Goal: Task Accomplishment & Management: Use online tool/utility

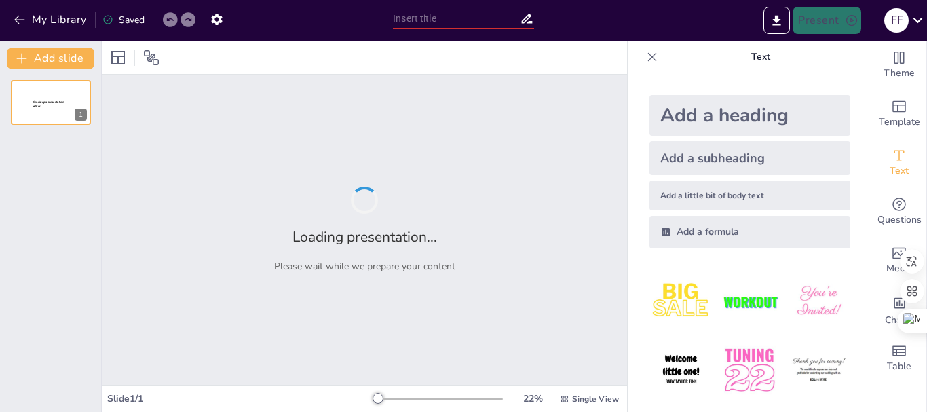
type input "Introducción al Libro de los Salmos: Estructura y Significado"
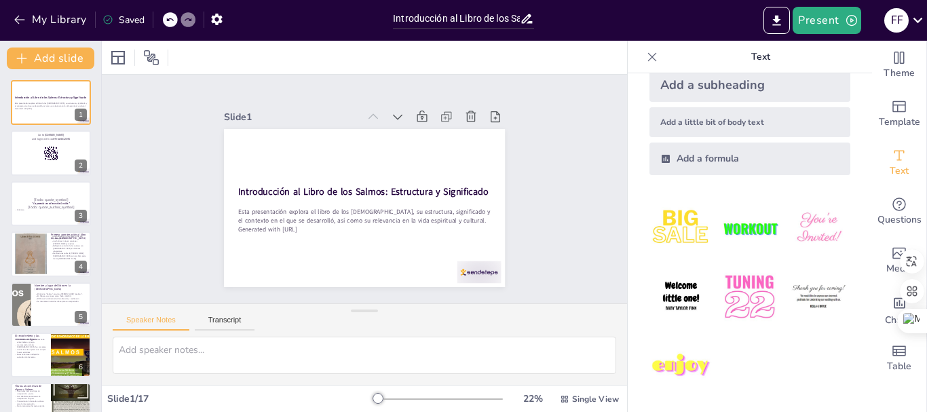
scroll to position [74, 0]
click at [404, 117] on icon at bounding box center [412, 125] width 16 height 16
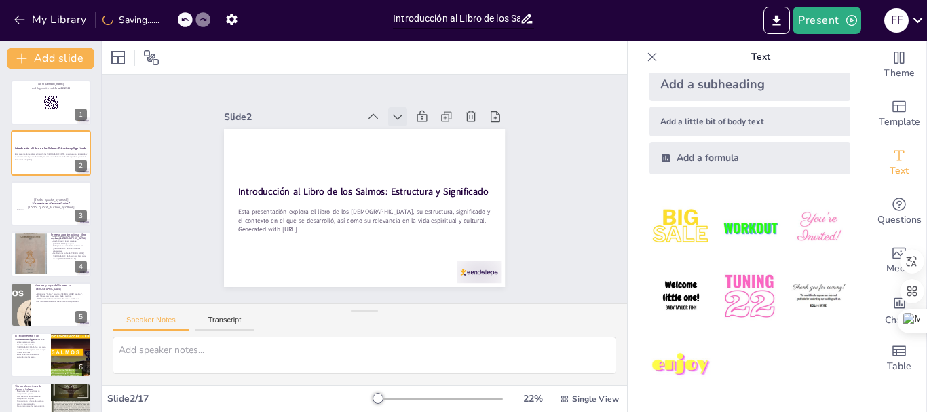
click at [391, 111] on icon at bounding box center [398, 117] width 14 height 14
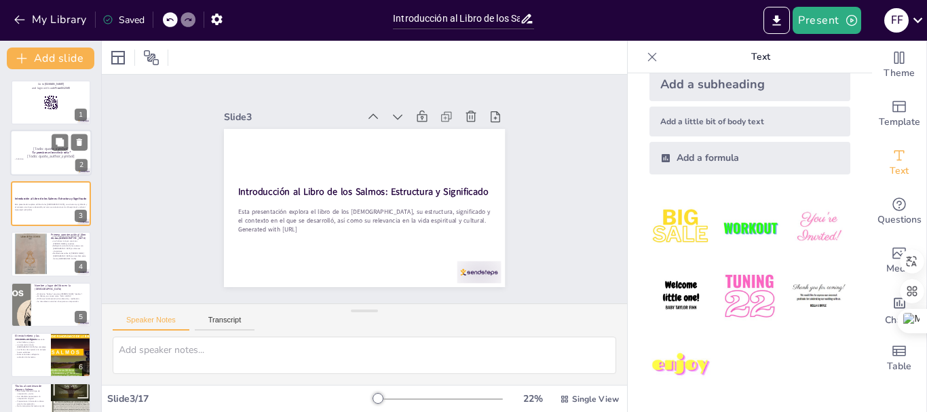
click at [39, 152] on strong ""La poesía es el eco de la vida."" at bounding box center [51, 152] width 39 height 3
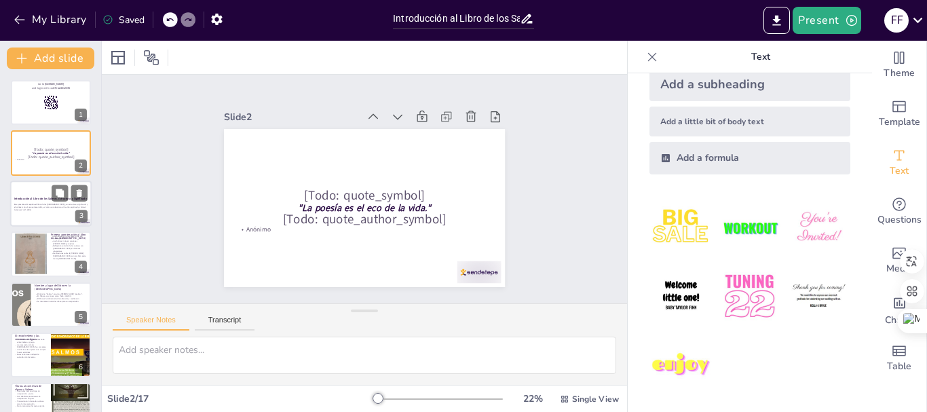
click at [45, 218] on div at bounding box center [50, 204] width 81 height 46
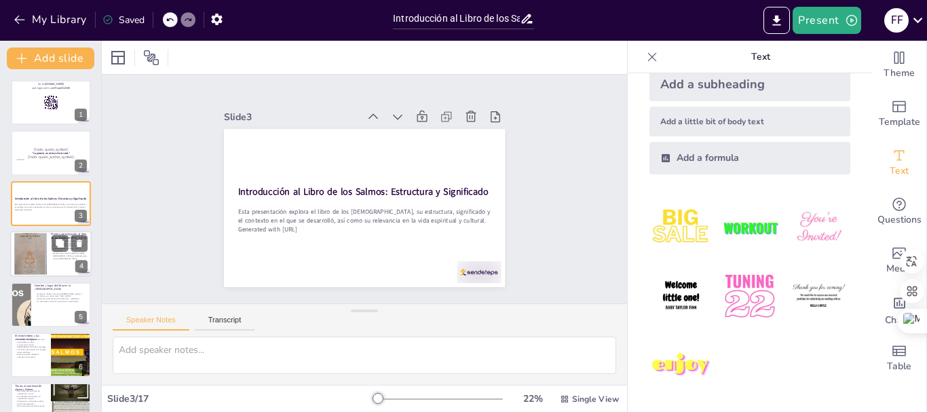
checkbox input "true"
click at [59, 254] on p "Meditaciones sobre la [PERSON_NAME][DEMOGRAPHIC_DATA] son también parte de los …" at bounding box center [69, 256] width 37 height 7
type textarea "Esta colección es única en la [DEMOGRAPHIC_DATA], ya que reúne diversas expresi…"
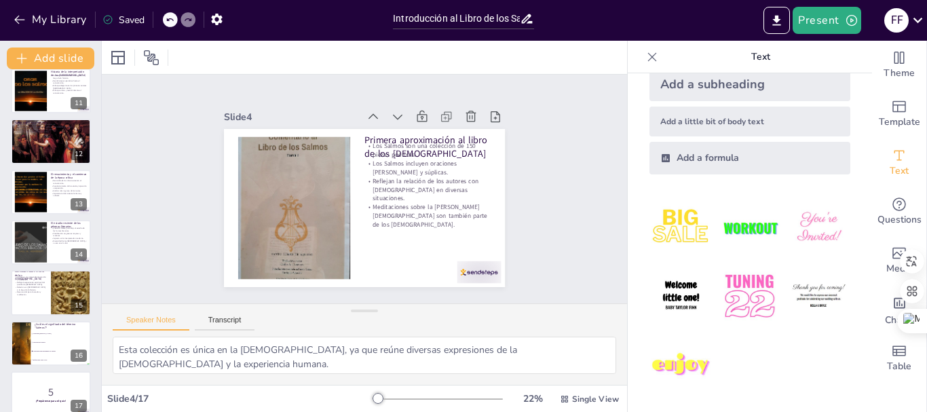
scroll to position [532, 0]
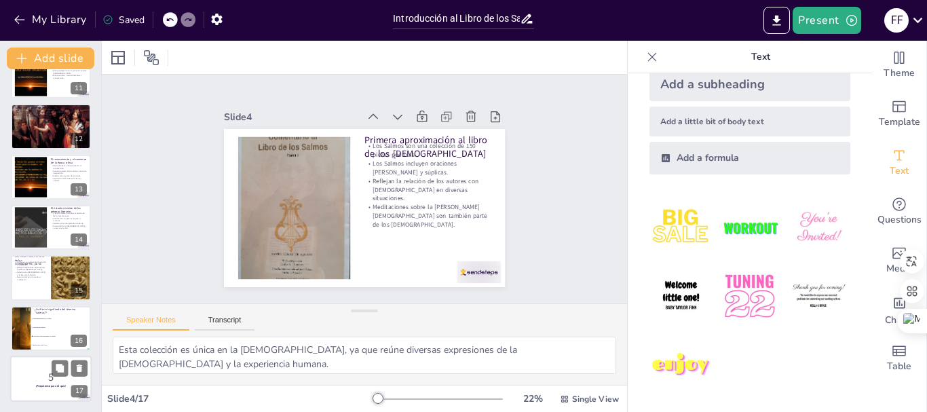
checkbox input "true"
click at [36, 379] on p "5" at bounding box center [50, 377] width 73 height 15
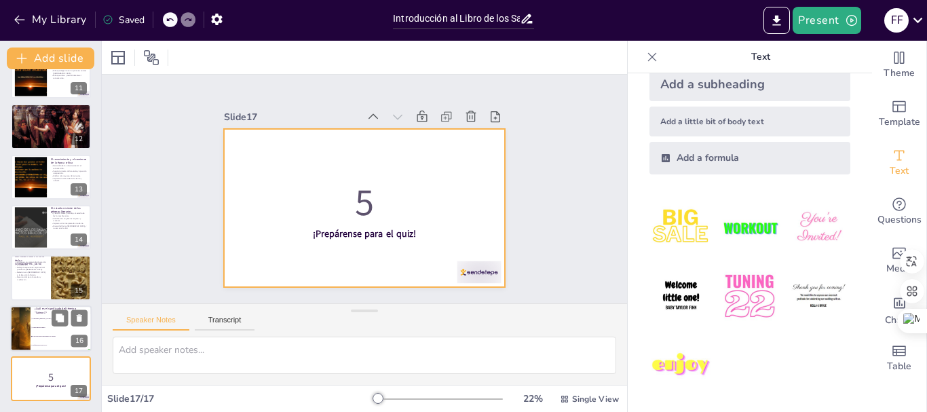
checkbox input "true"
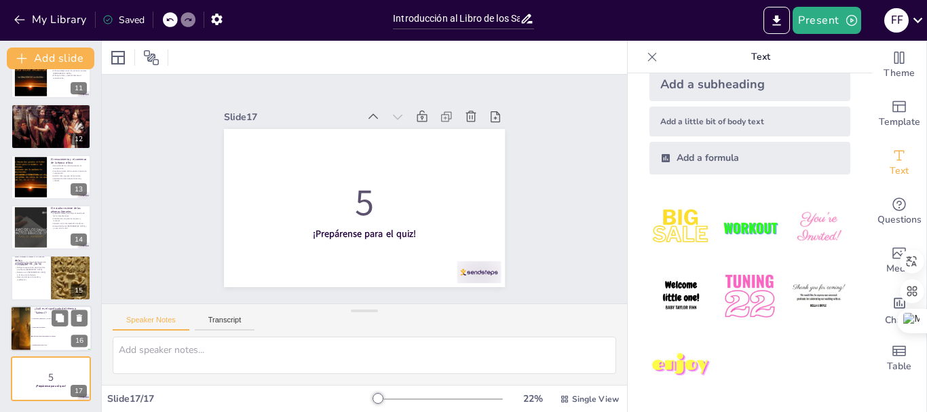
click at [50, 346] on li "Reflexiones sobre la ley" at bounding box center [61, 345] width 61 height 9
type textarea "La respuesta correcta es "Canciones para instrumento de cuerda", que se relacio…"
checkbox input "true"
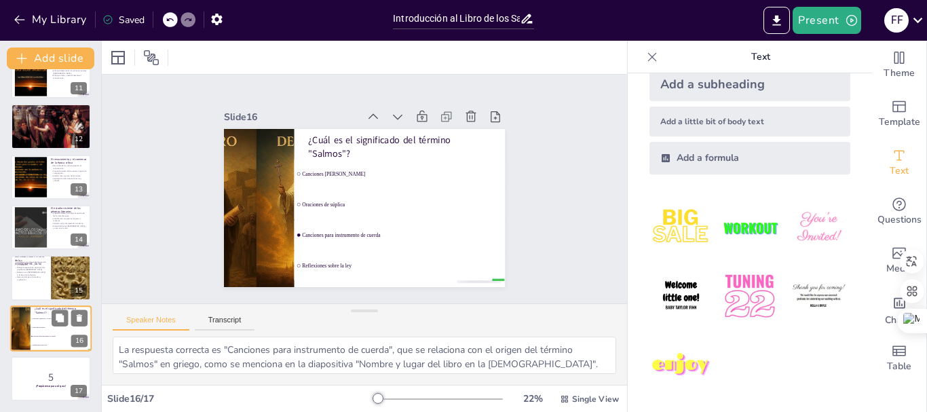
checkbox input "true"
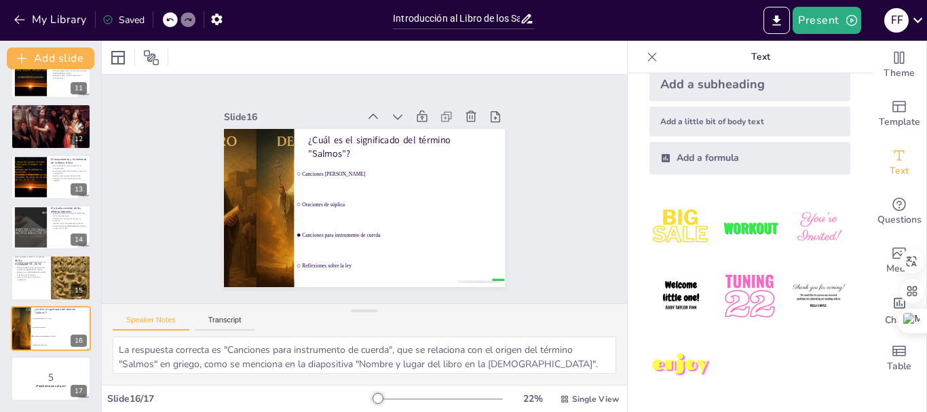
checkbox input "true"
click at [41, 286] on div at bounding box center [50, 278] width 81 height 46
type textarea "Esta naturaleza de compendio resalta la diversidad de experiencias espirituales…"
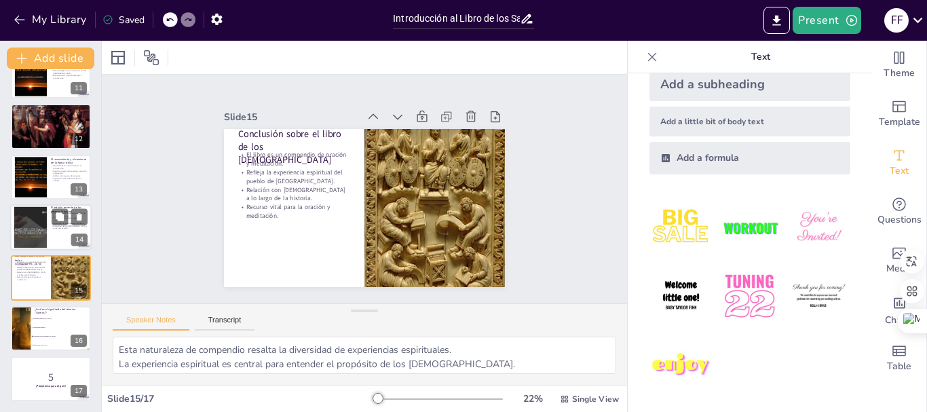
checkbox input "true"
click at [55, 241] on div at bounding box center [50, 227] width 81 height 46
type textarea "Su trabajo ha sido fundamental para la comprensión de la estructura de los Salm…"
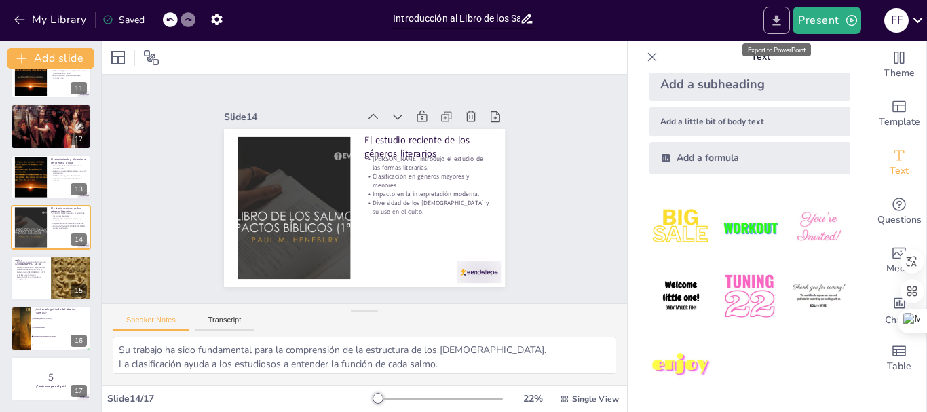
click at [778, 16] on icon "Export to PowerPoint" at bounding box center [777, 20] width 8 height 10
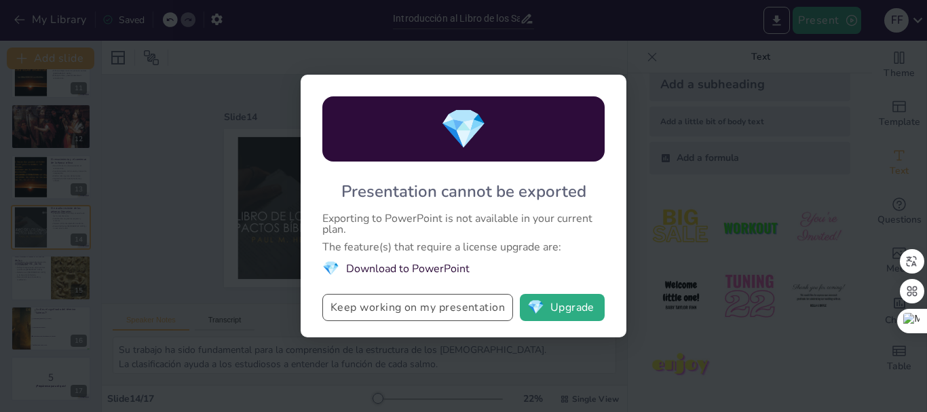
click at [460, 311] on button "Keep working on my presentation" at bounding box center [417, 307] width 191 height 27
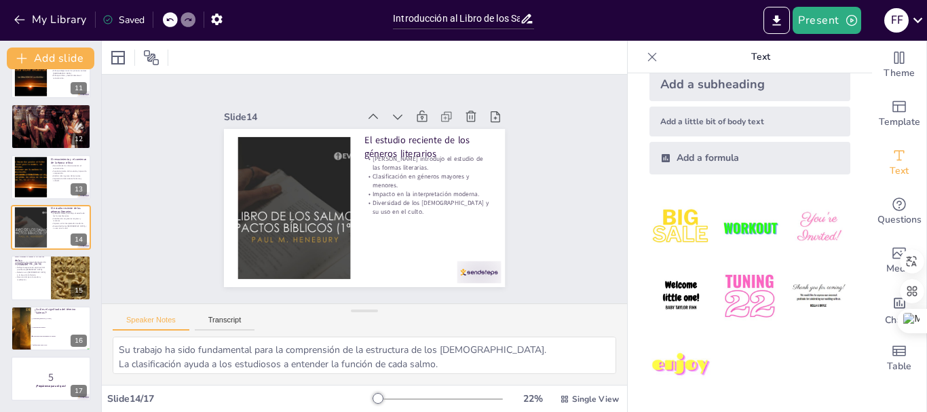
click at [787, 37] on div "Present F F" at bounding box center [734, 20] width 386 height 41
click at [781, 26] on icon "Export to PowerPoint" at bounding box center [777, 21] width 14 height 14
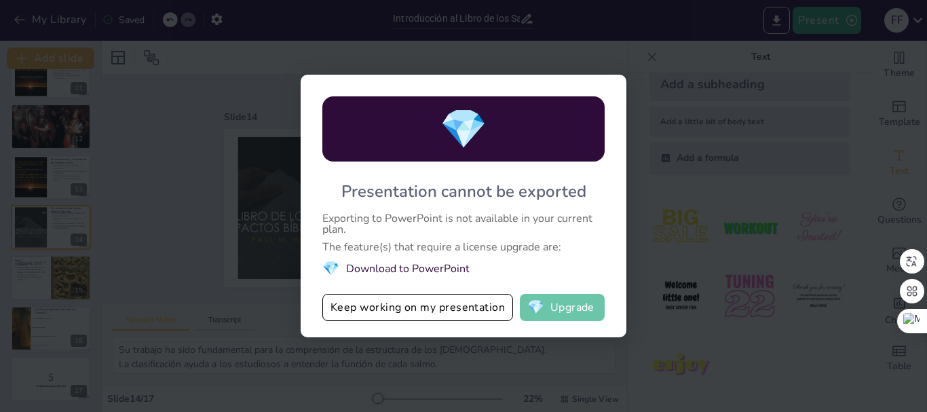
click at [555, 313] on button "💎 Upgrade" at bounding box center [562, 307] width 85 height 27
checkbox input "true"
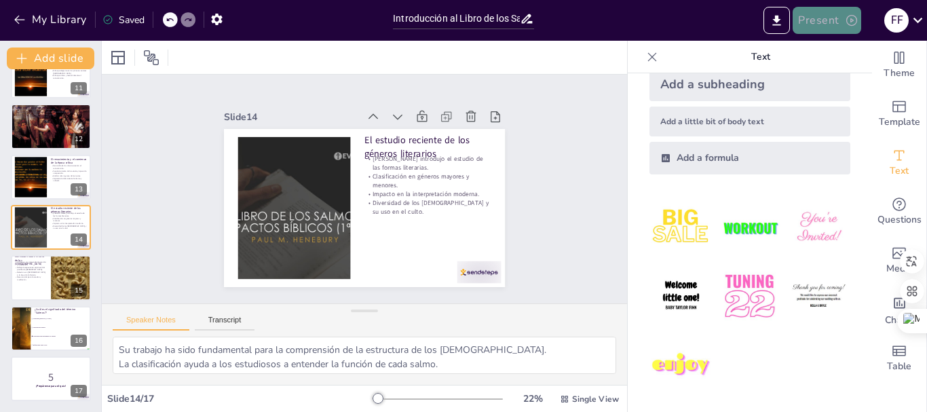
click at [821, 14] on button "Present" at bounding box center [827, 20] width 68 height 27
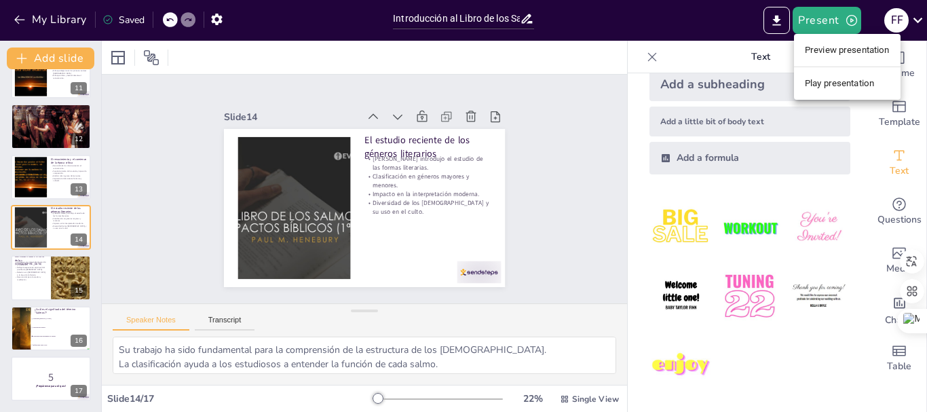
click at [832, 83] on li "Play presentation" at bounding box center [847, 84] width 107 height 22
